Goal: Task Accomplishment & Management: Use online tool/utility

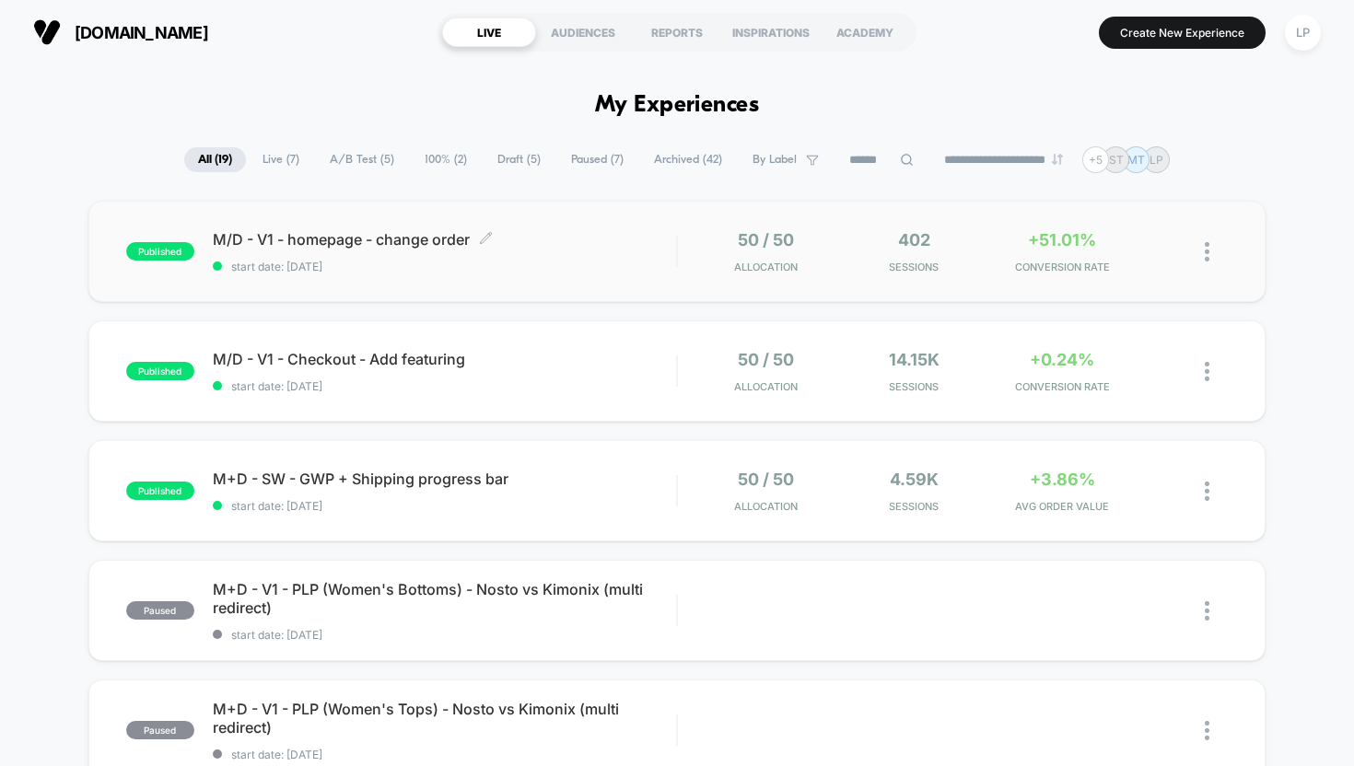
click at [419, 230] on span "M/D - V1 - homepage - change order Click to edit experience details" at bounding box center [445, 239] width 464 height 18
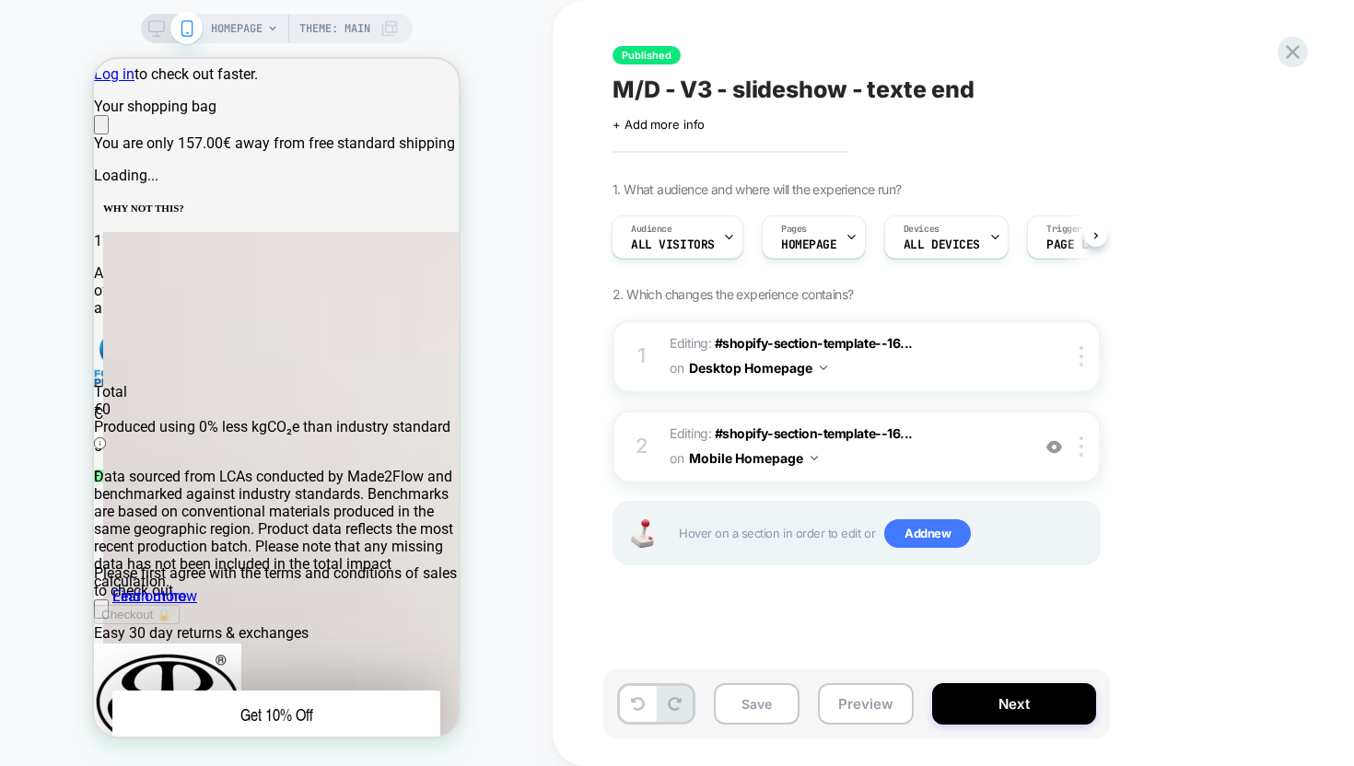
click at [155, 24] on icon at bounding box center [156, 28] width 17 height 17
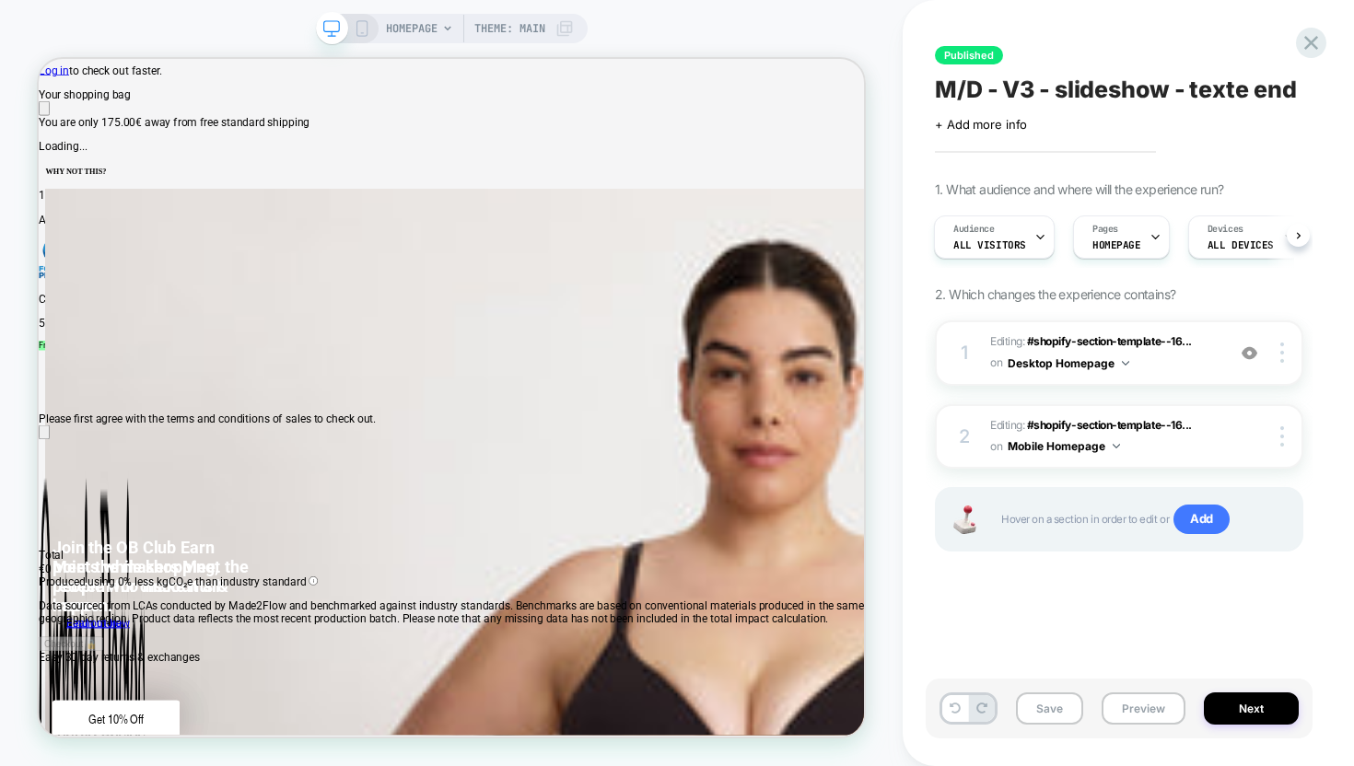
scroll to position [0, 1101]
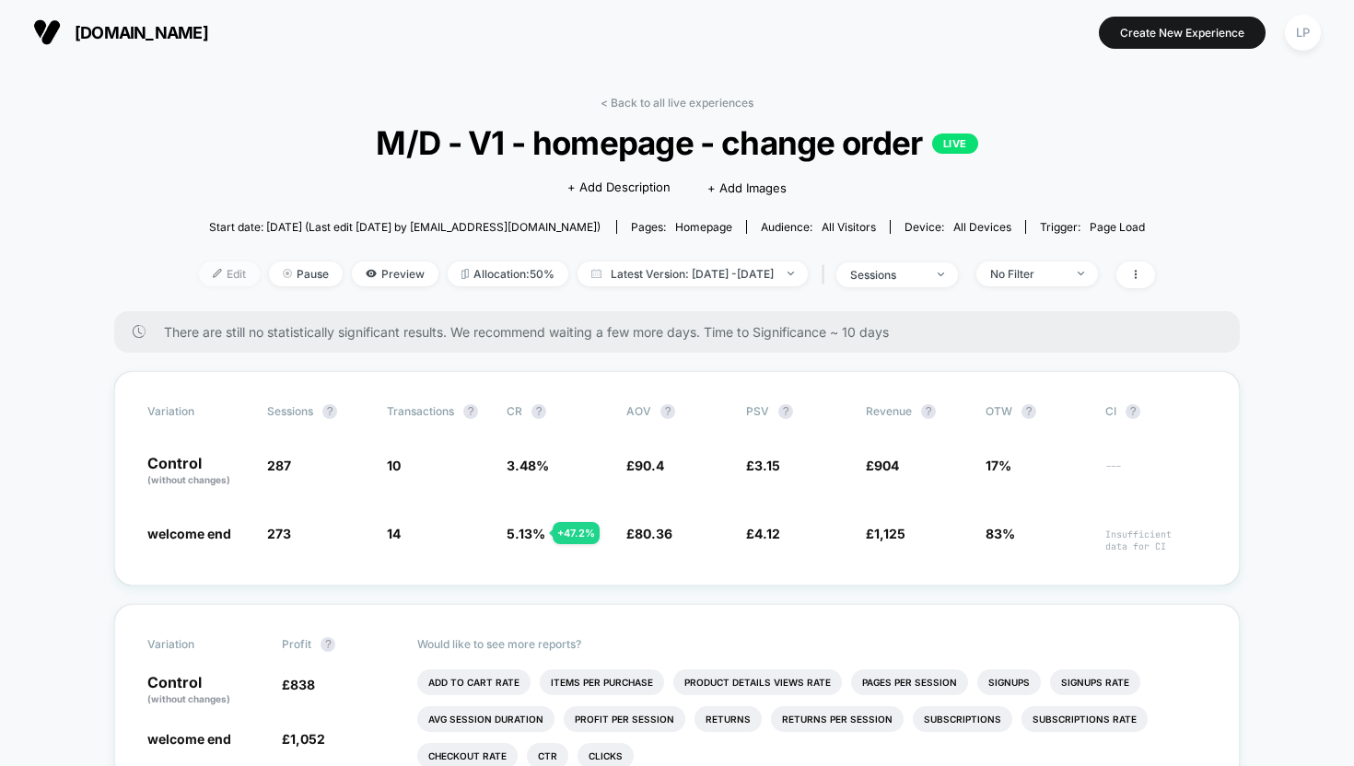
click at [199, 265] on span "Edit" at bounding box center [229, 274] width 61 height 25
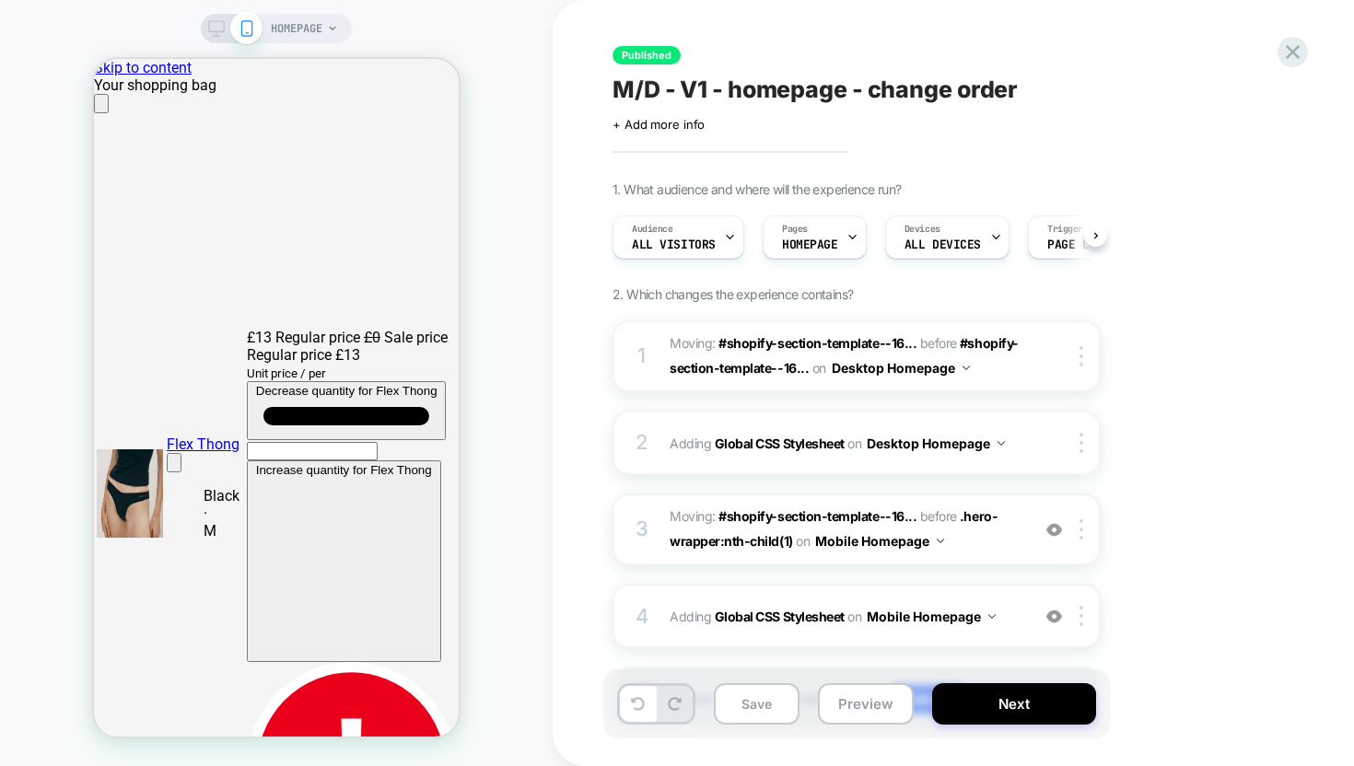
scroll to position [0, 1]
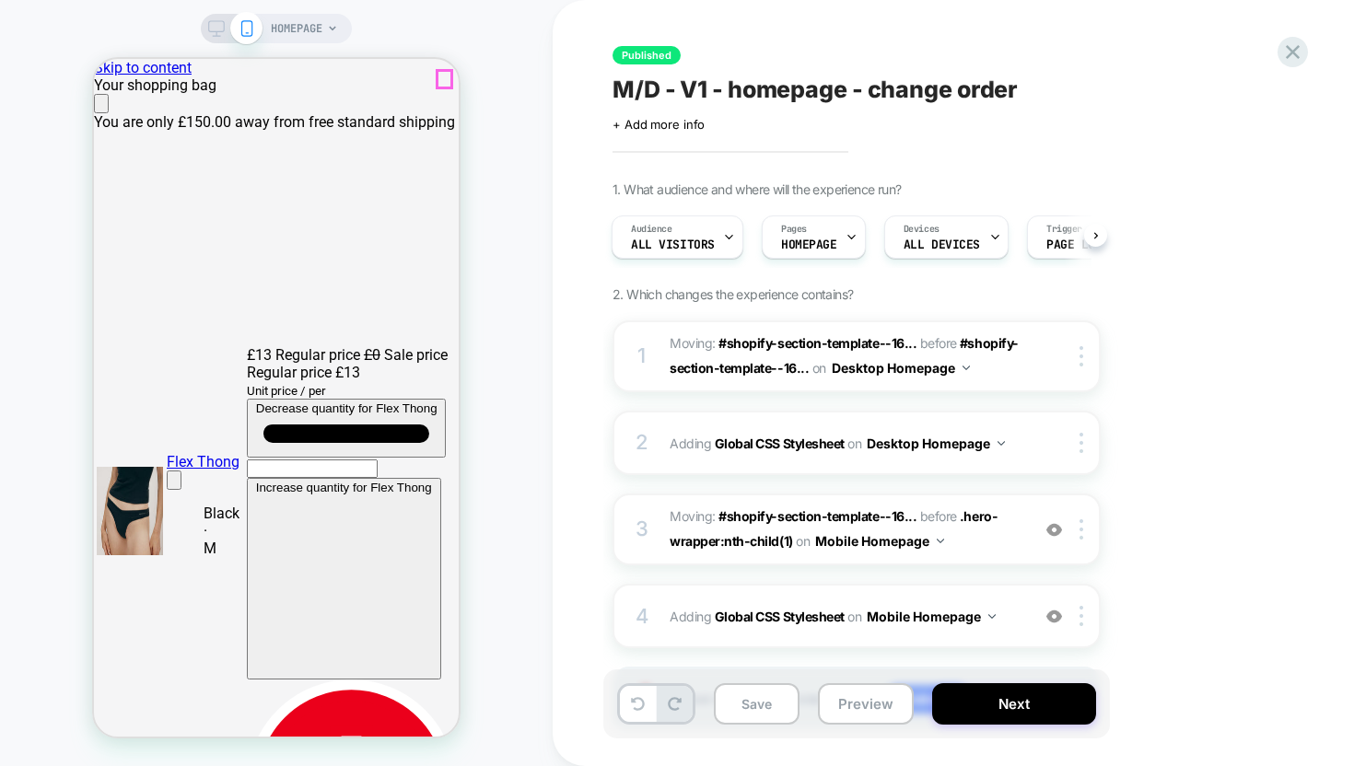
click at [101, 108] on icon "Close" at bounding box center [101, 108] width 0 height 0
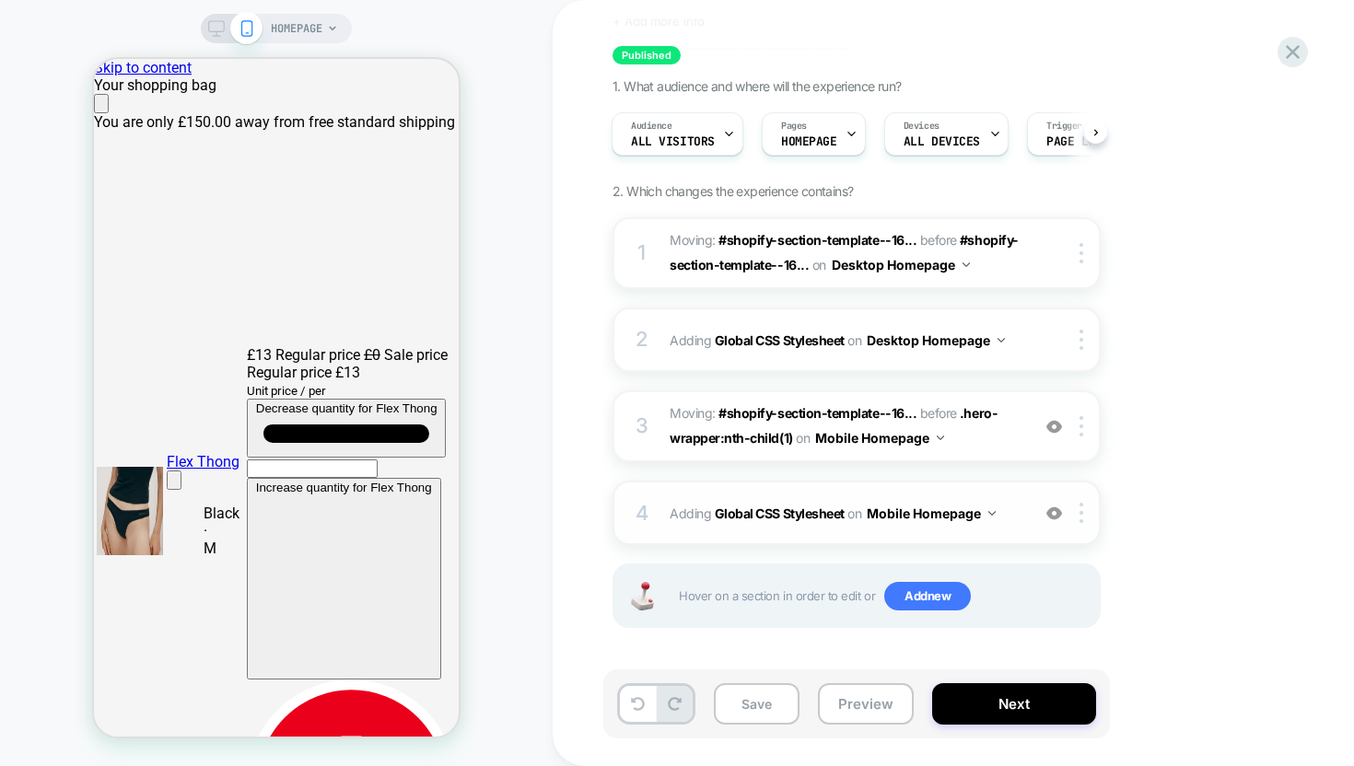
click at [1009, 527] on div "4 Adding Global CSS Stylesheet on Mobile Homepage Add Before Add After Copy to …" at bounding box center [857, 513] width 488 height 64
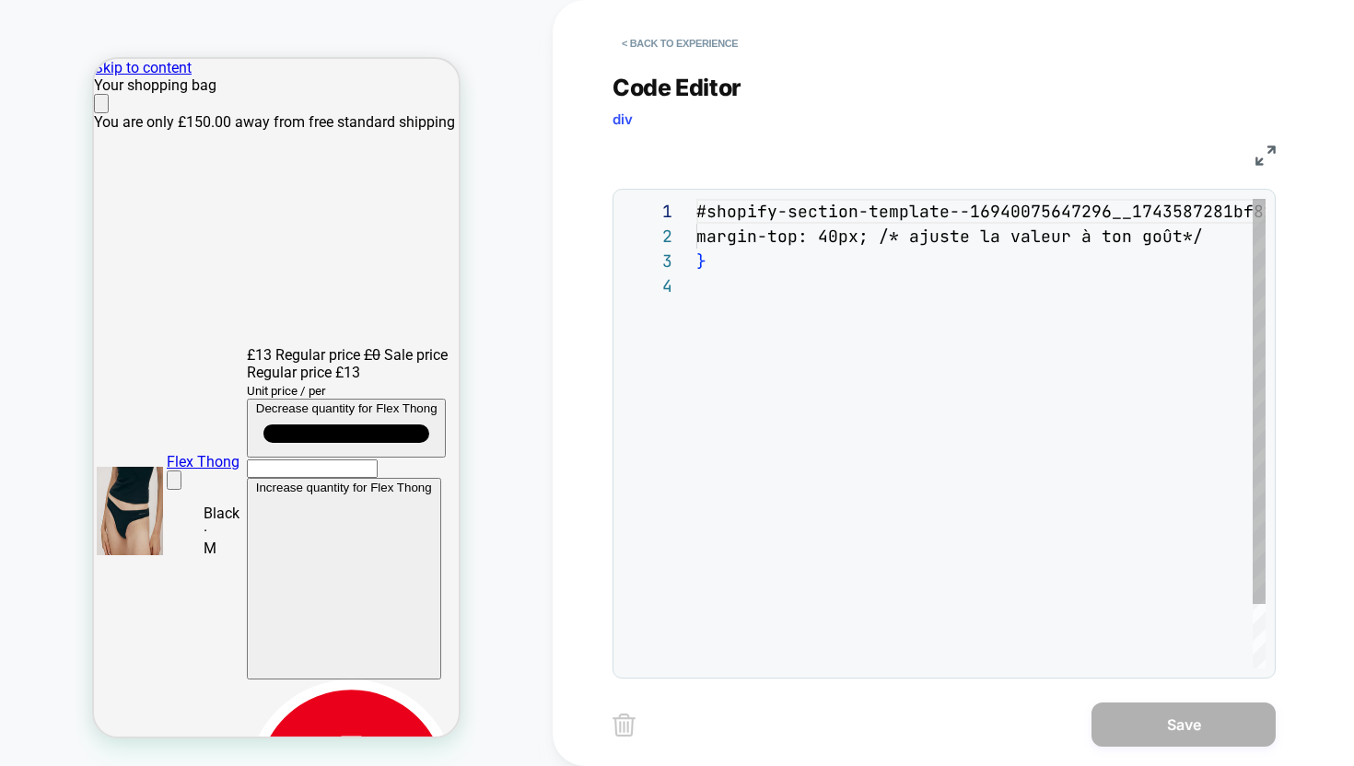
scroll to position [75, 0]
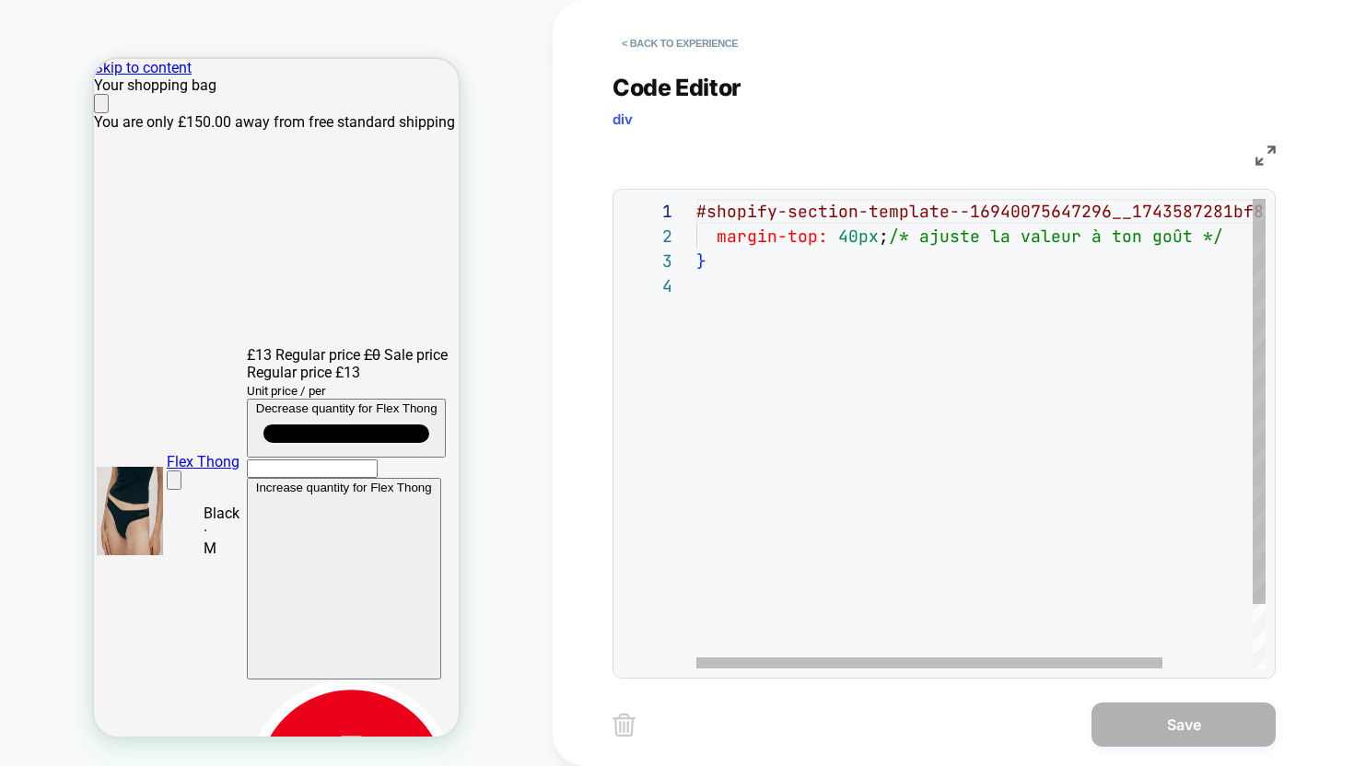
click at [750, 291] on div "#shopify-section-template--16940075647296__1743587 281bf813401 { margin-top: 40…" at bounding box center [1035, 471] width 679 height 544
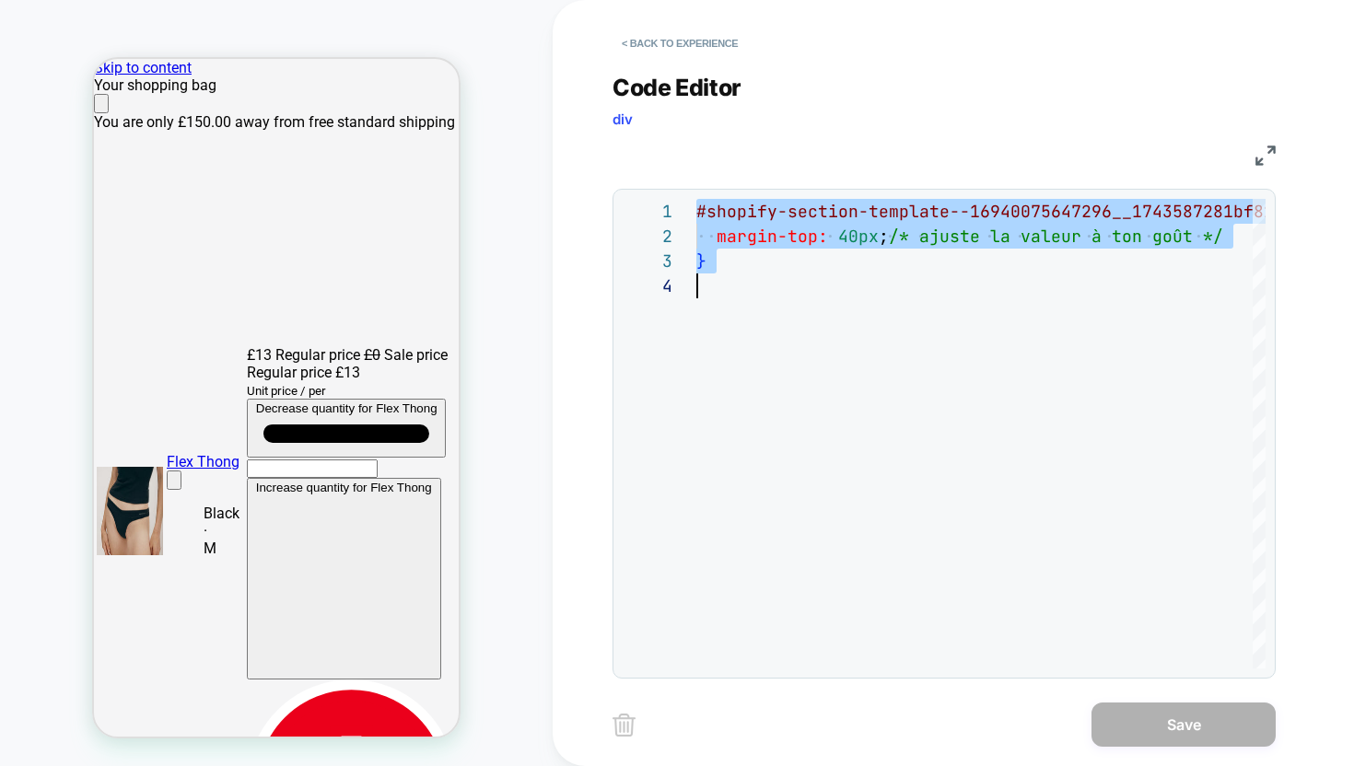
scroll to position [0, 365]
click at [684, 47] on button "< Back to experience" at bounding box center [680, 43] width 134 height 29
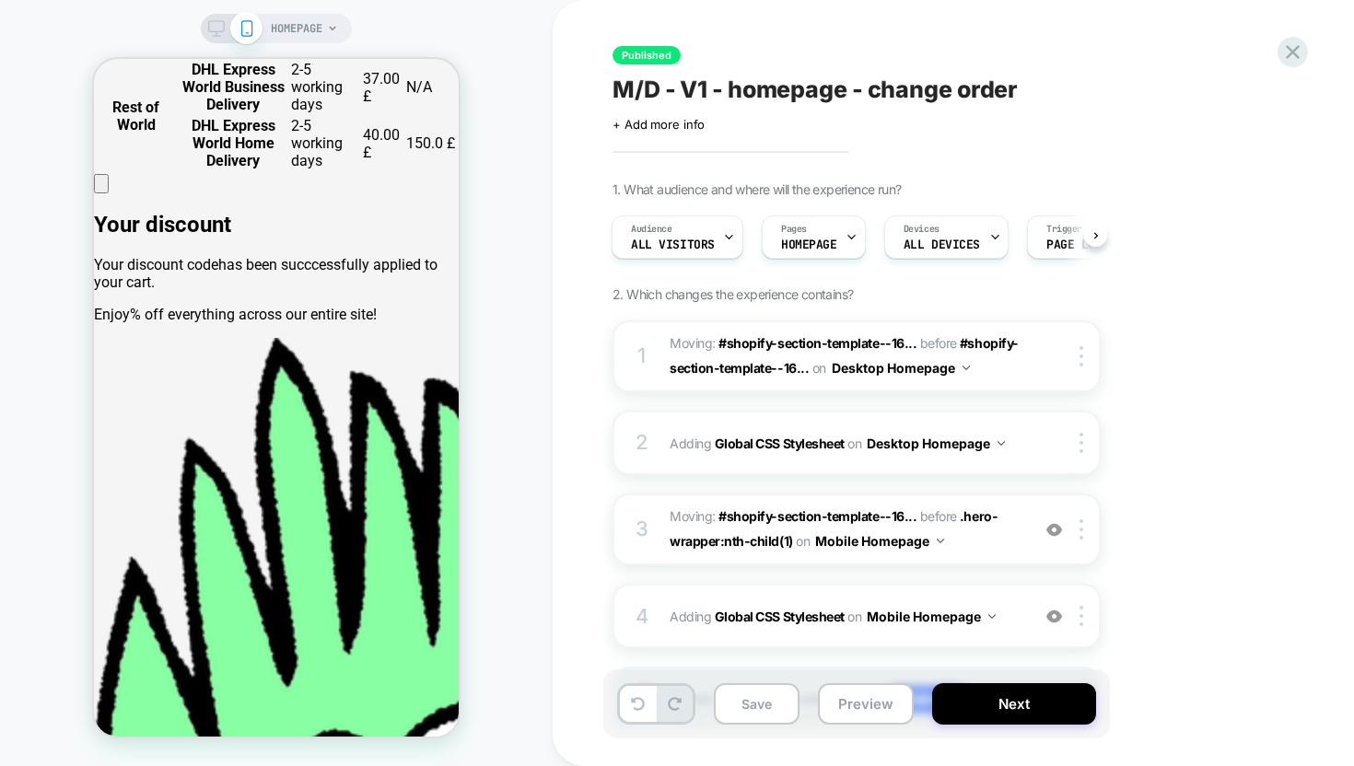
scroll to position [0, 730]
